Goal: Information Seeking & Learning: Find specific page/section

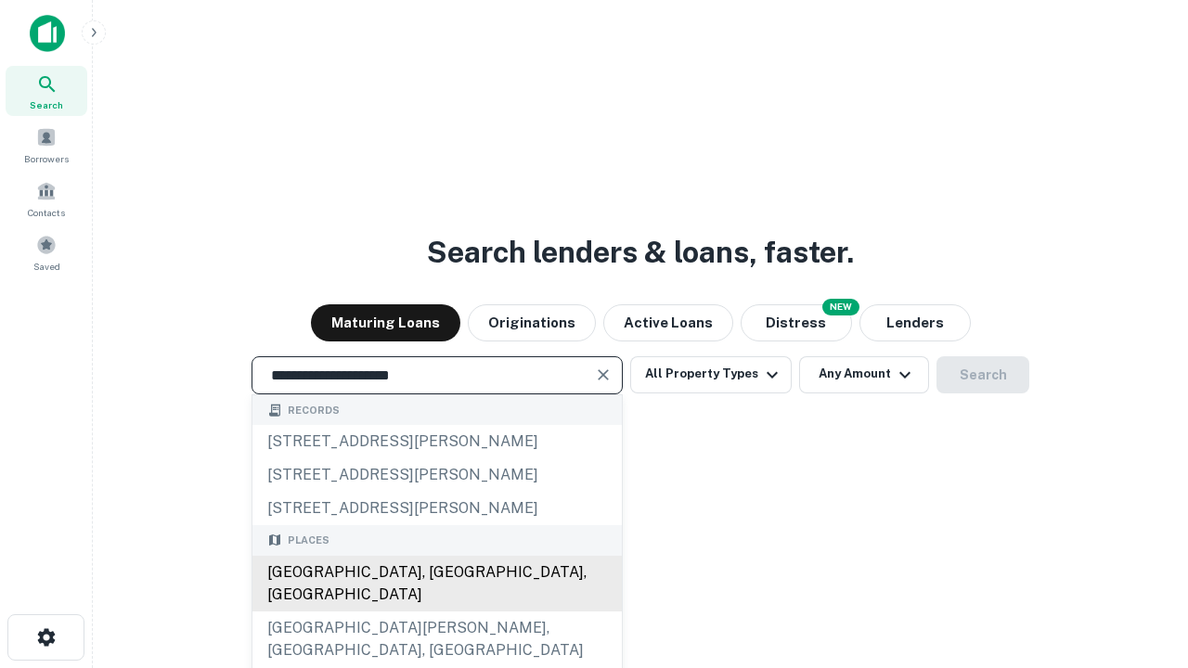
click at [436, 612] on div "[GEOGRAPHIC_DATA], [GEOGRAPHIC_DATA], [GEOGRAPHIC_DATA]" at bounding box center [436, 584] width 369 height 56
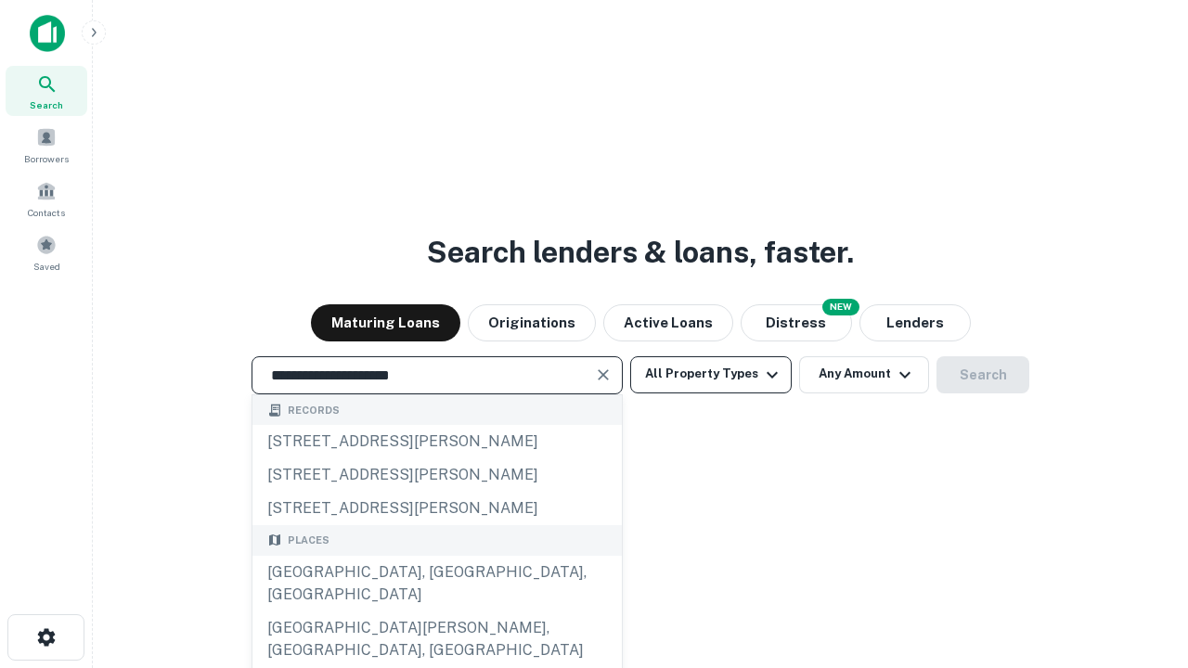
type input "**********"
click at [711, 374] on button "All Property Types" at bounding box center [710, 374] width 161 height 37
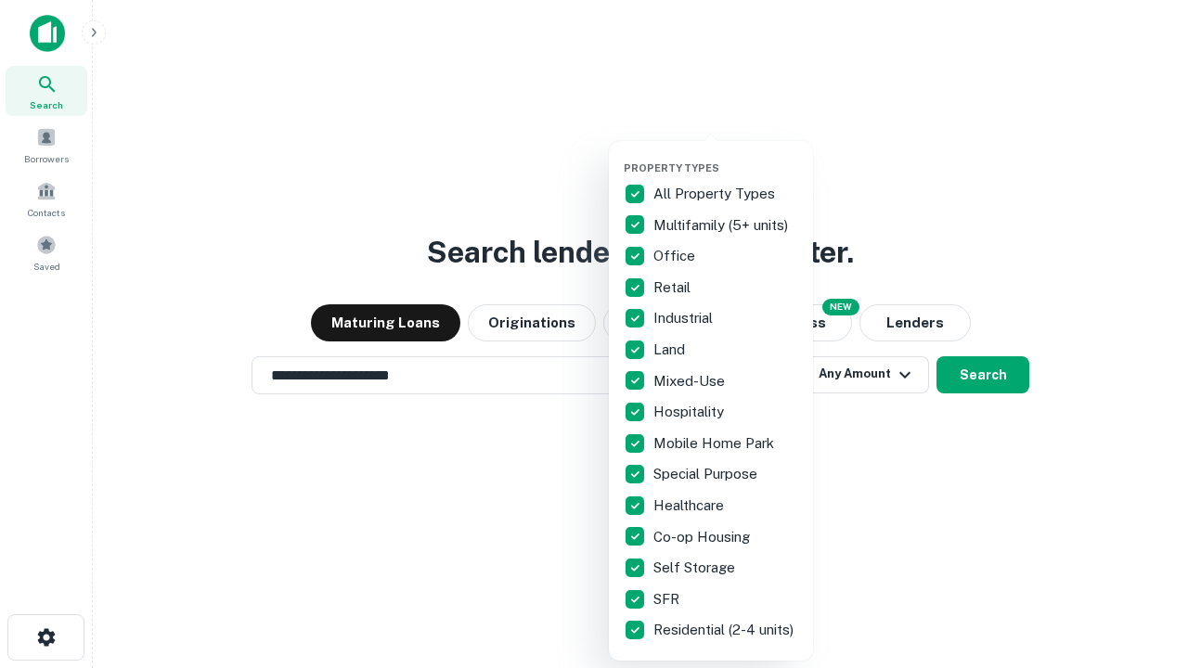
click at [726, 156] on button "button" at bounding box center [726, 156] width 204 height 1
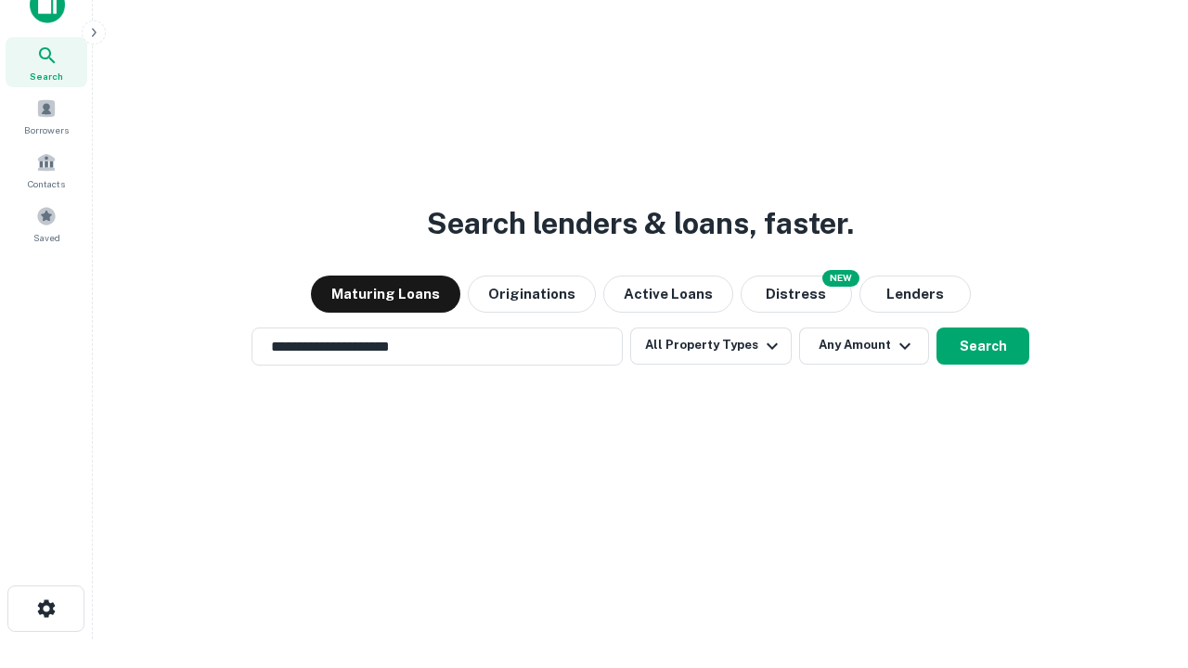
scroll to position [11, 224]
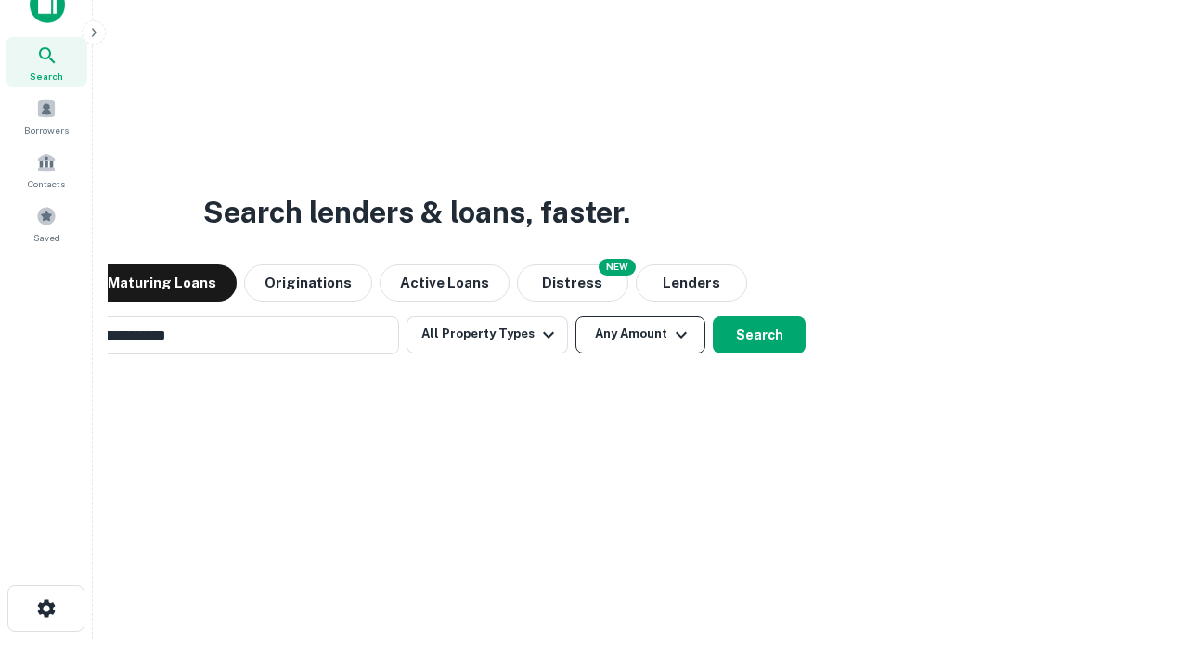
click at [575, 316] on button "Any Amount" at bounding box center [640, 334] width 130 height 37
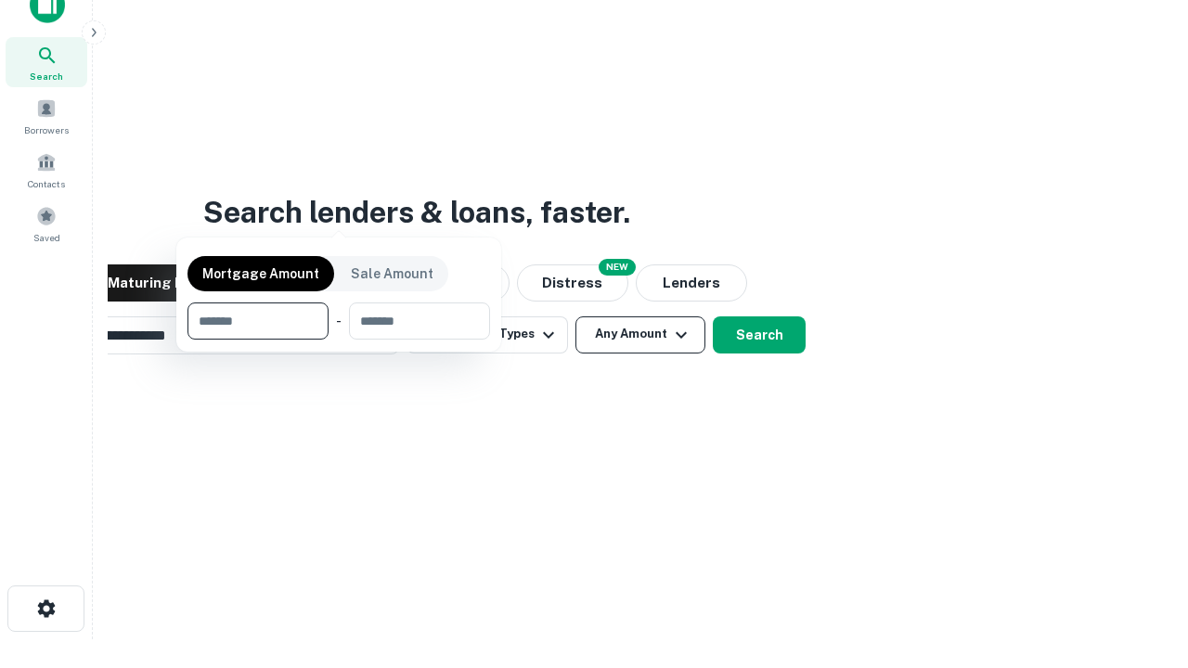
scroll to position [30, 0]
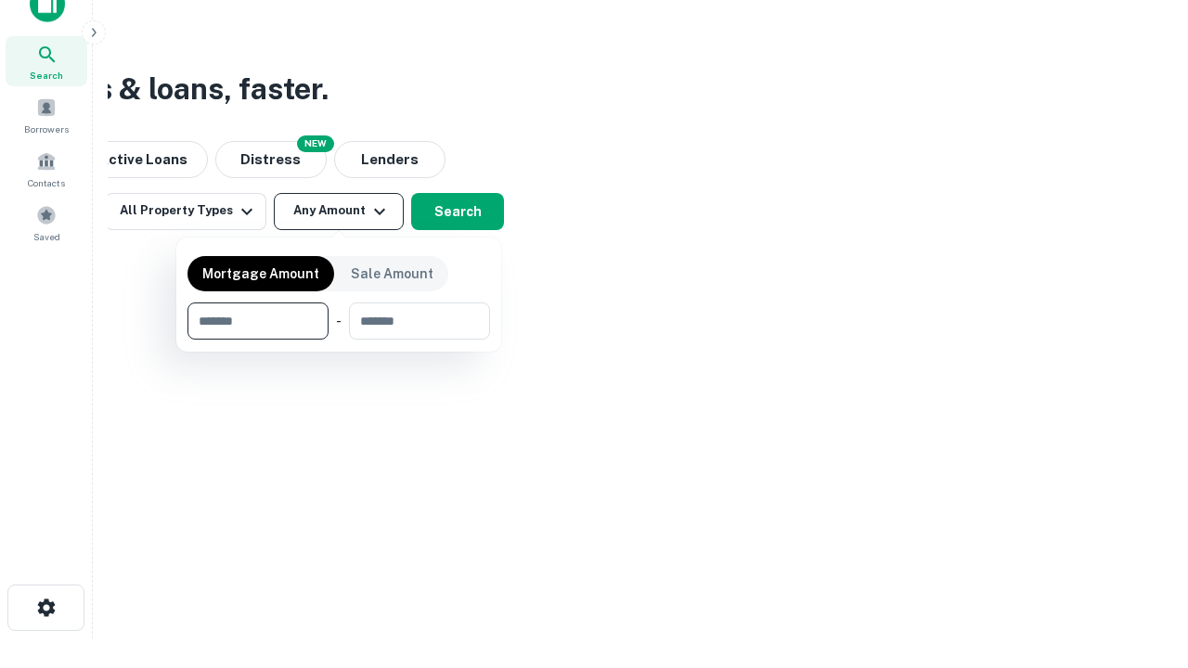
type input "*******"
click at [339, 340] on button "button" at bounding box center [338, 340] width 303 height 1
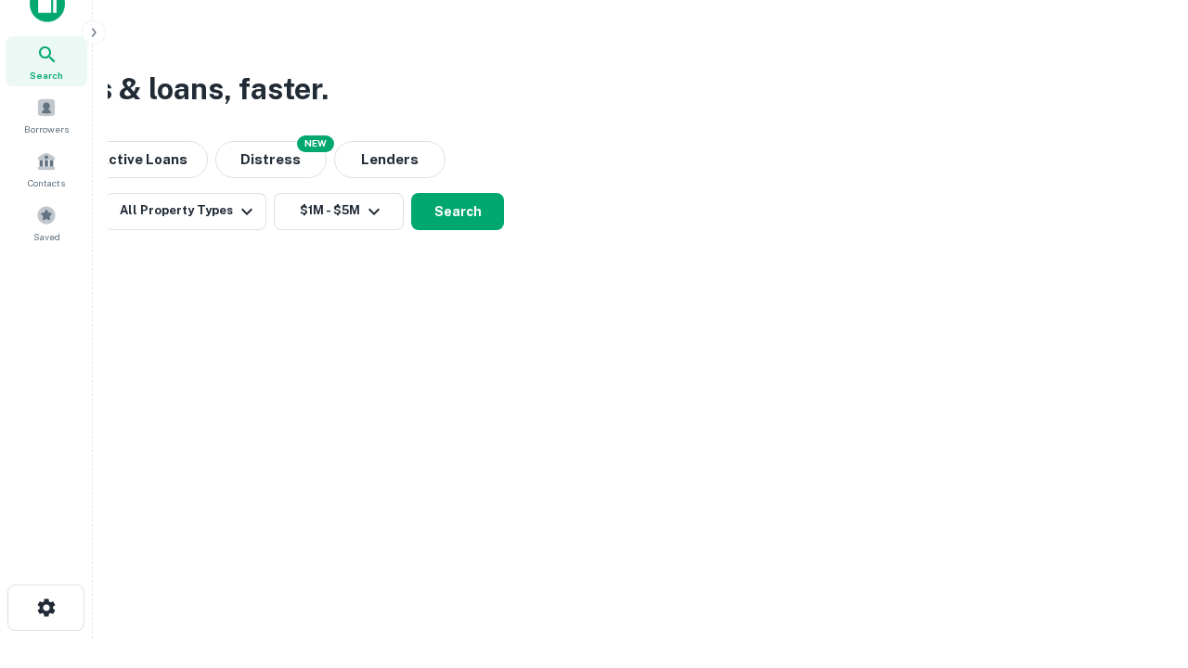
scroll to position [11, 342]
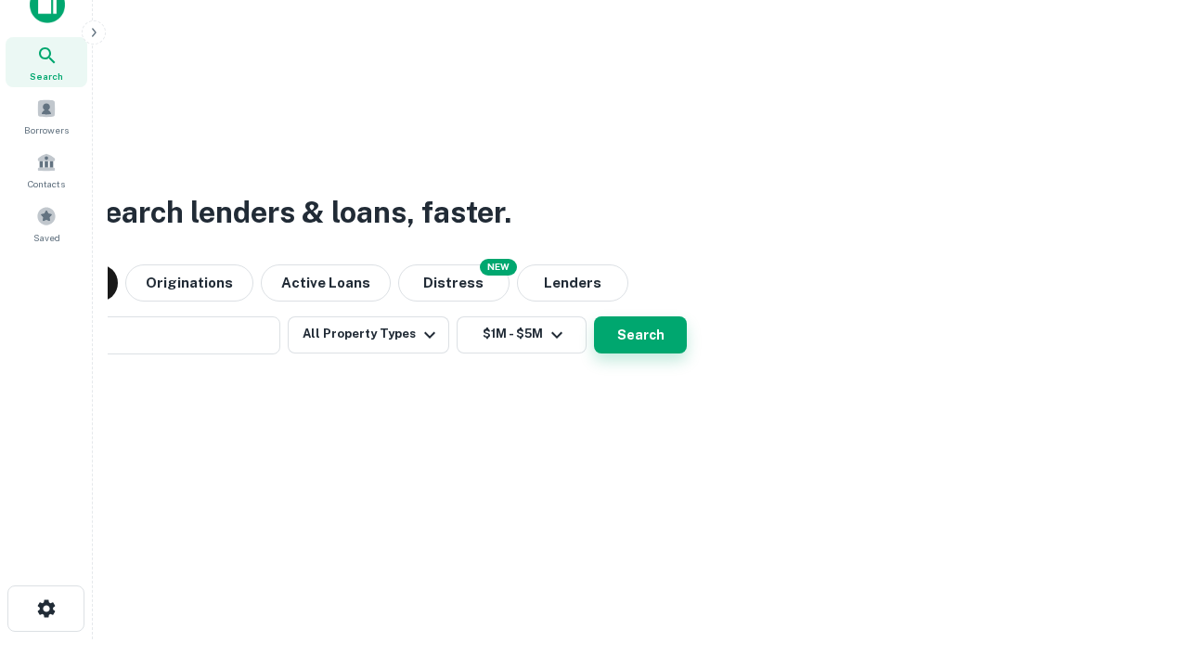
click at [594, 316] on button "Search" at bounding box center [640, 334] width 93 height 37
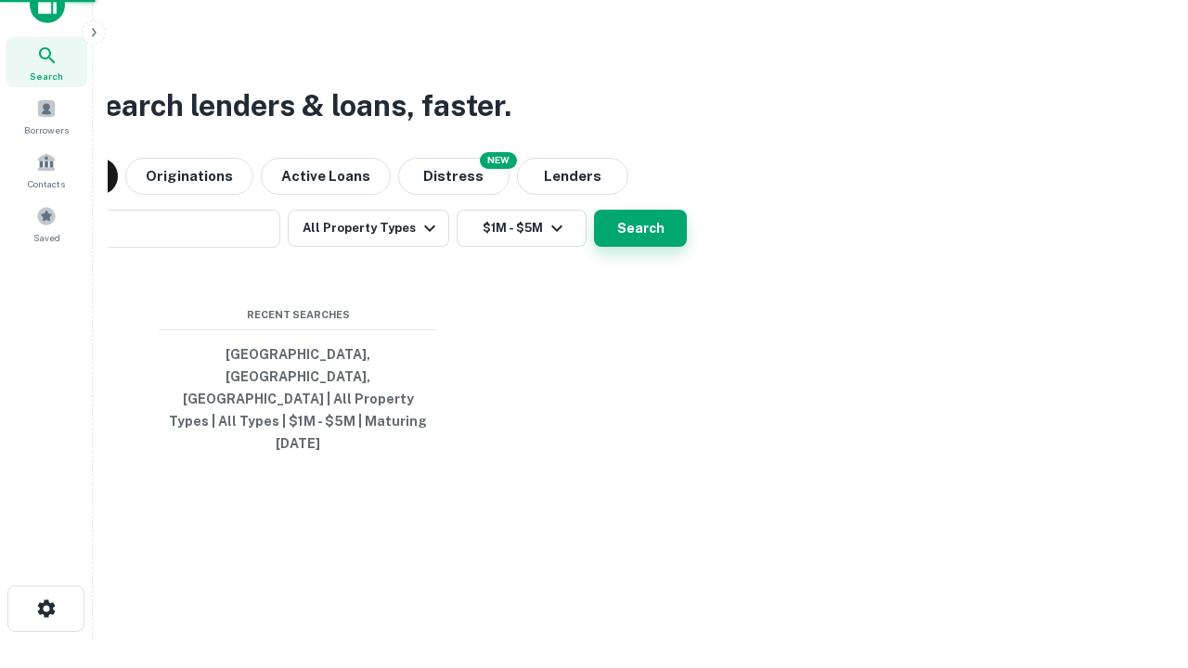
scroll to position [49, 525]
